Goal: Information Seeking & Learning: Learn about a topic

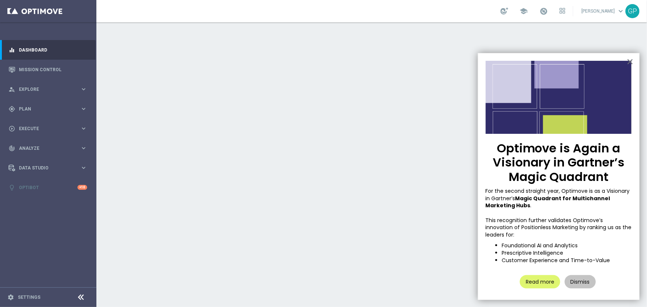
click at [632, 61] on button "×" at bounding box center [630, 62] width 7 height 12
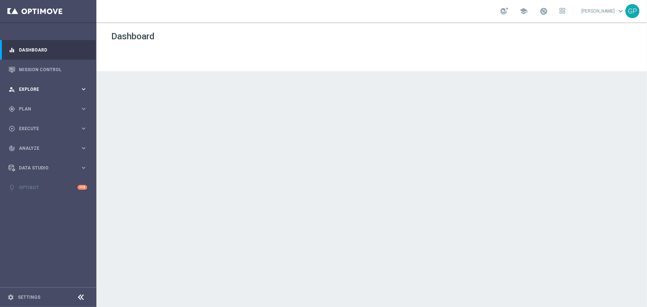
click at [44, 90] on span "Explore" at bounding box center [49, 89] width 61 height 4
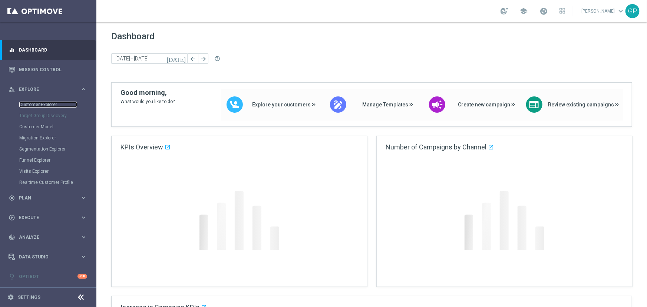
click at [46, 103] on link "Customer Explorer" at bounding box center [48, 105] width 58 height 6
